Goal: Check status: Check status

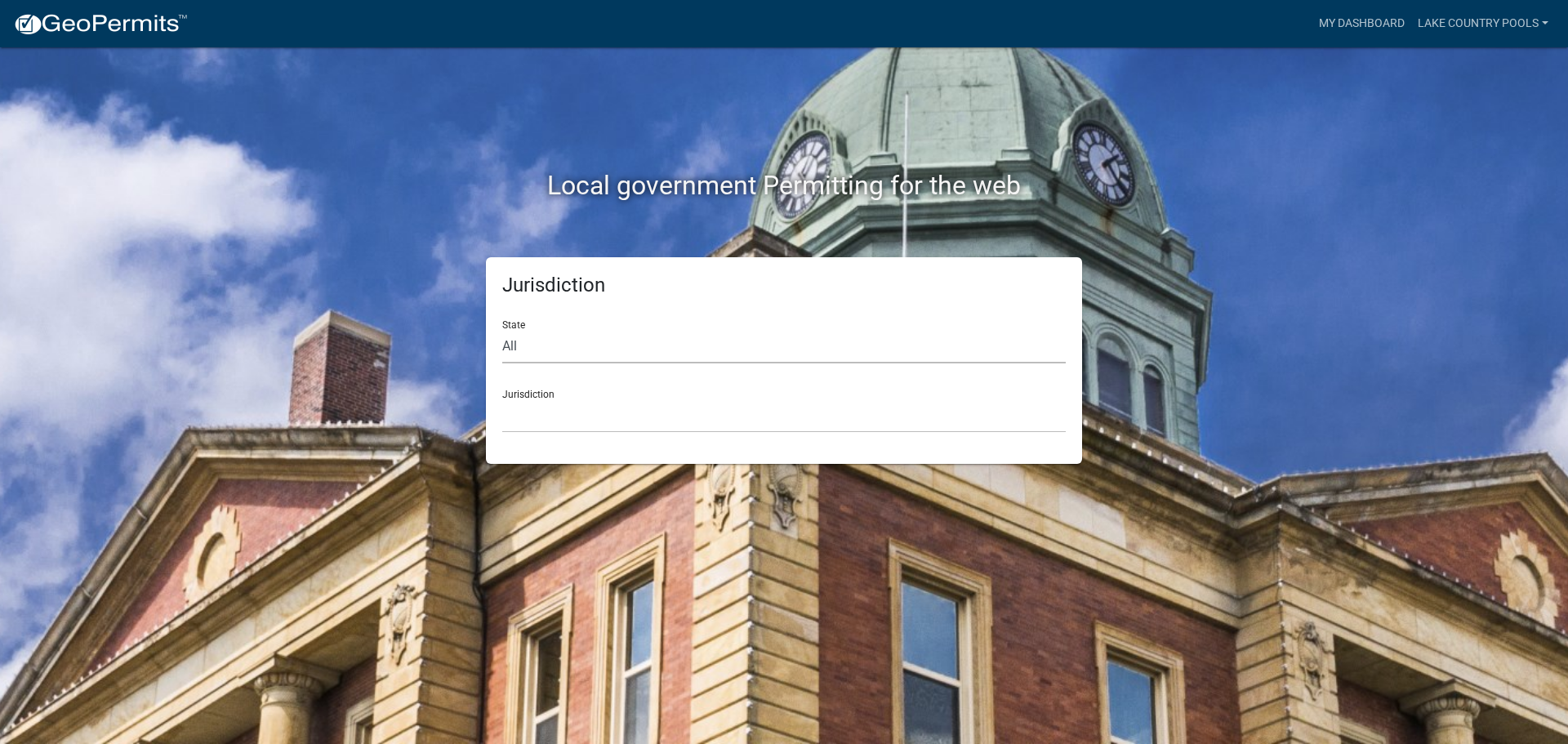
click at [512, 345] on select "All [US_STATE] [US_STATE] [US_STATE] [US_STATE] [US_STATE] [US_STATE] [US_STATE…" at bounding box center [784, 346] width 563 height 33
select select "[US_STATE]"
click at [502, 330] on select "All [US_STATE] [US_STATE] [US_STATE] [US_STATE] [US_STATE] [US_STATE] [US_STATE…" at bounding box center [784, 346] width 563 height 33
click at [535, 407] on select "[GEOGRAPHIC_DATA], [US_STATE][PERSON_NAME][GEOGRAPHIC_DATA], [US_STATE][PERSON_…" at bounding box center [784, 416] width 563 height 33
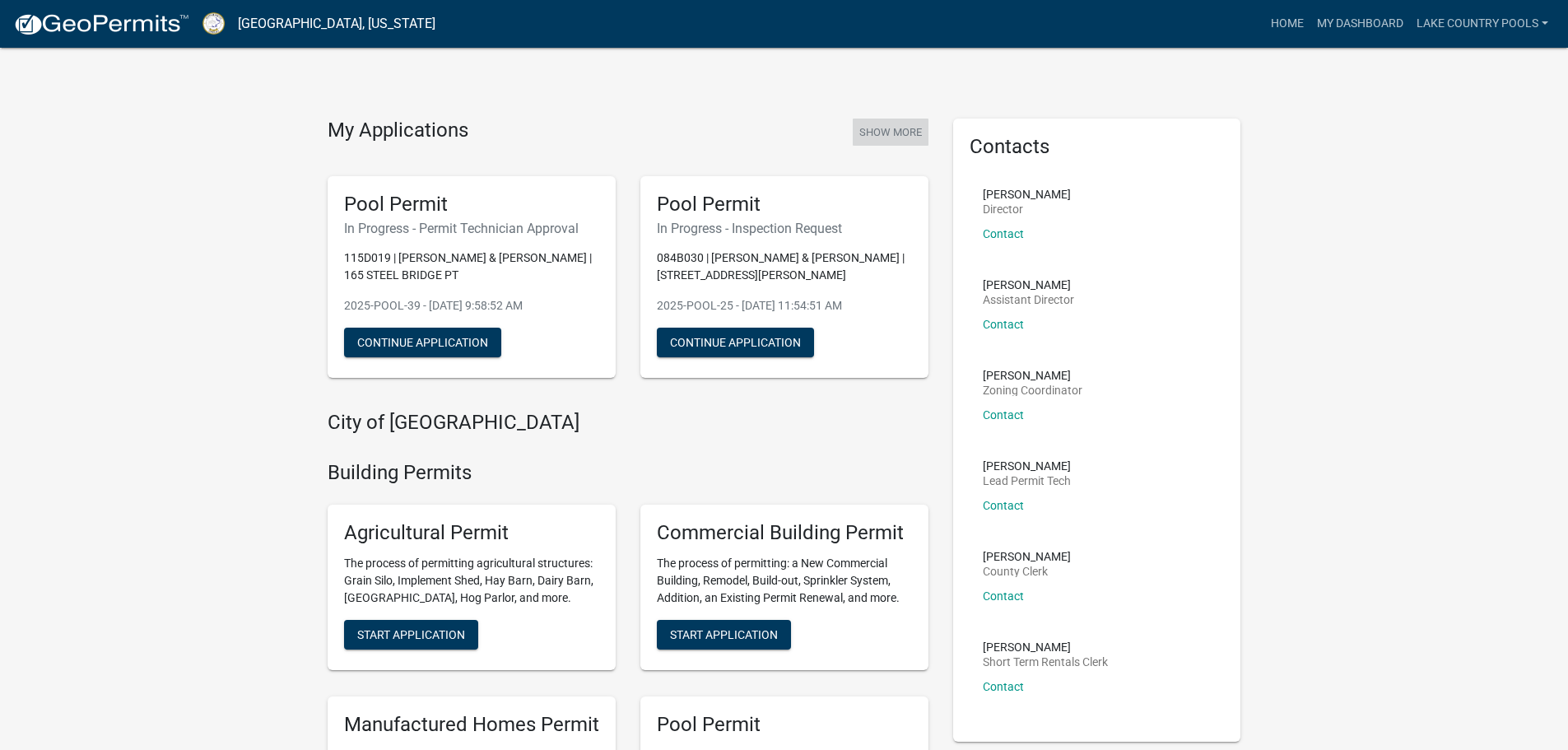
click at [904, 140] on button "Show More" at bounding box center [891, 132] width 75 height 27
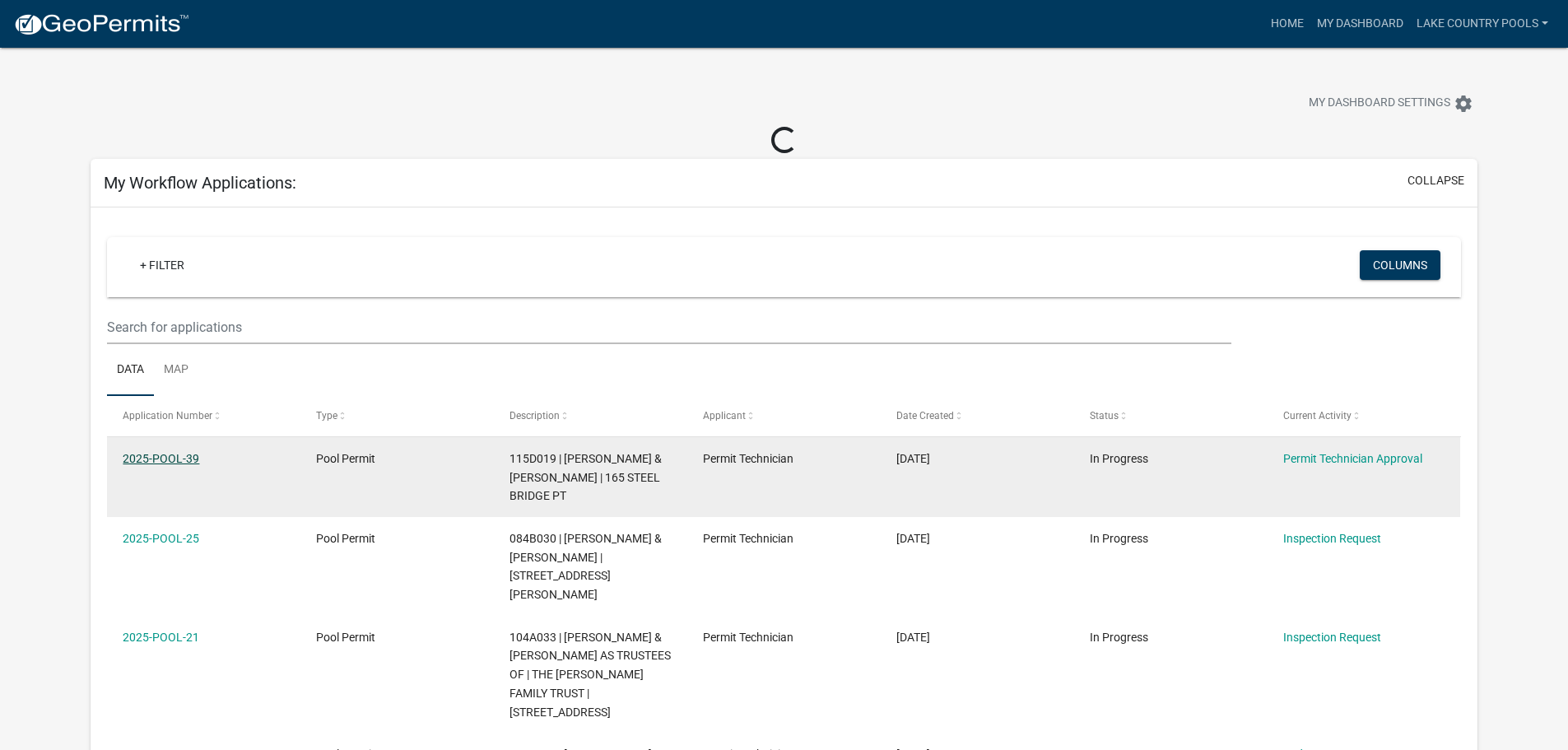
click at [147, 453] on link "2025-POOL-39" at bounding box center [161, 458] width 76 height 13
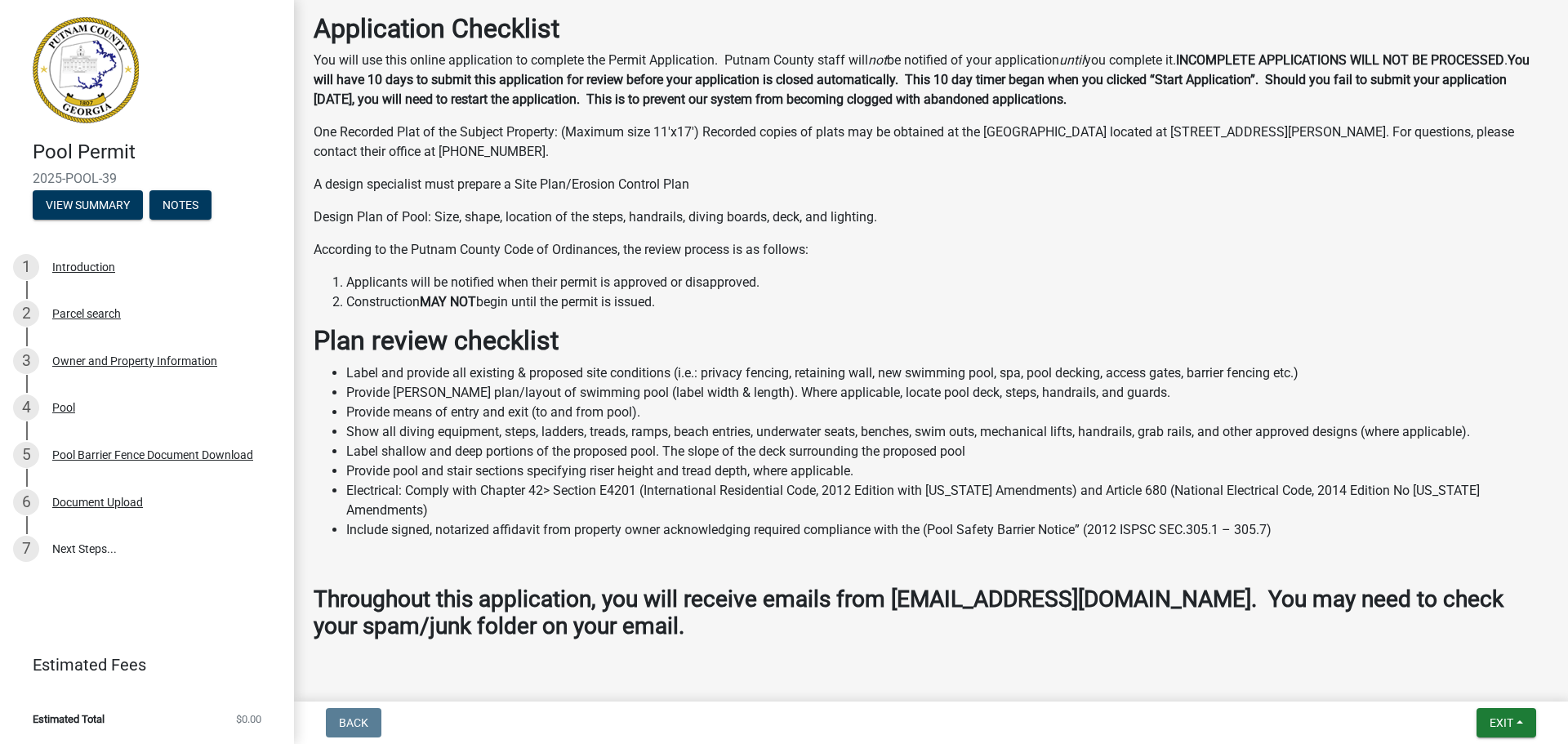
scroll to position [537, 0]
